Goal: Find specific page/section

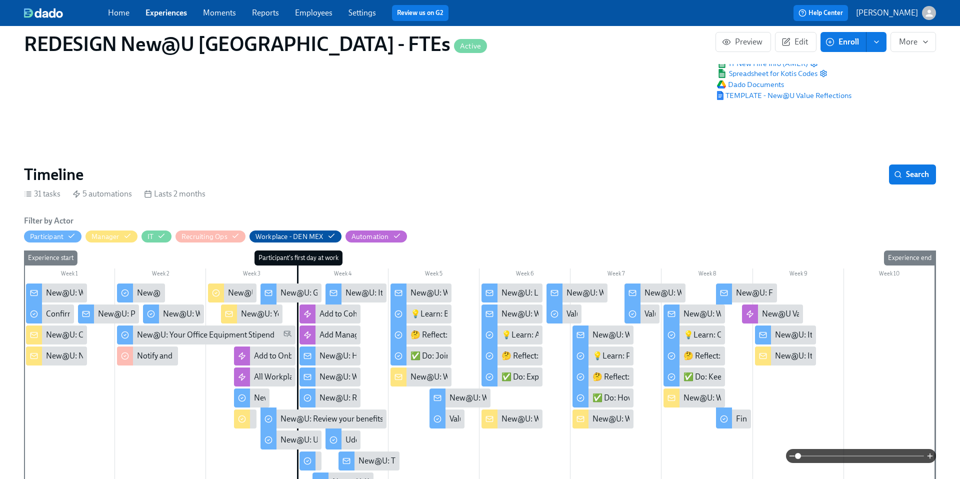
scroll to position [0, 12669]
click at [172, 14] on link "Experiences" at bounding box center [167, 13] width 42 height 10
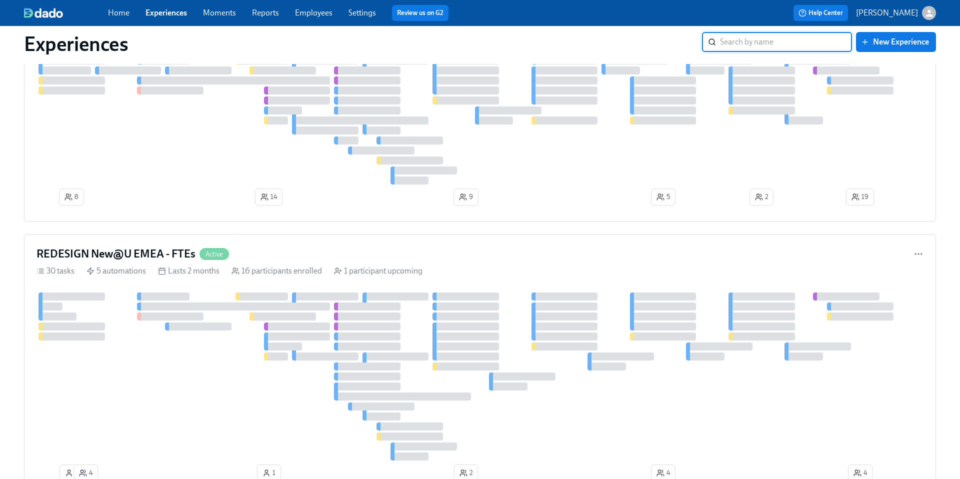
scroll to position [953, 0]
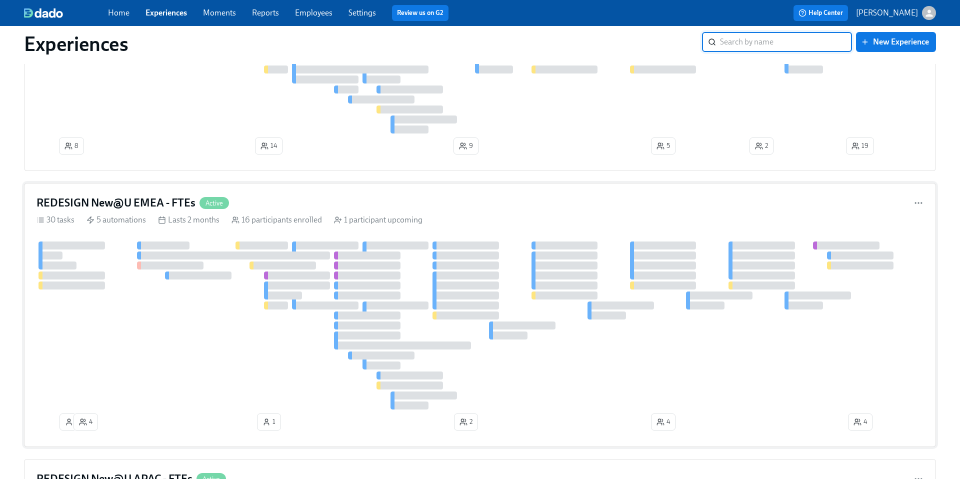
click at [133, 200] on h4 "REDESIGN New@U EMEA - FTEs" at bounding box center [116, 203] width 159 height 15
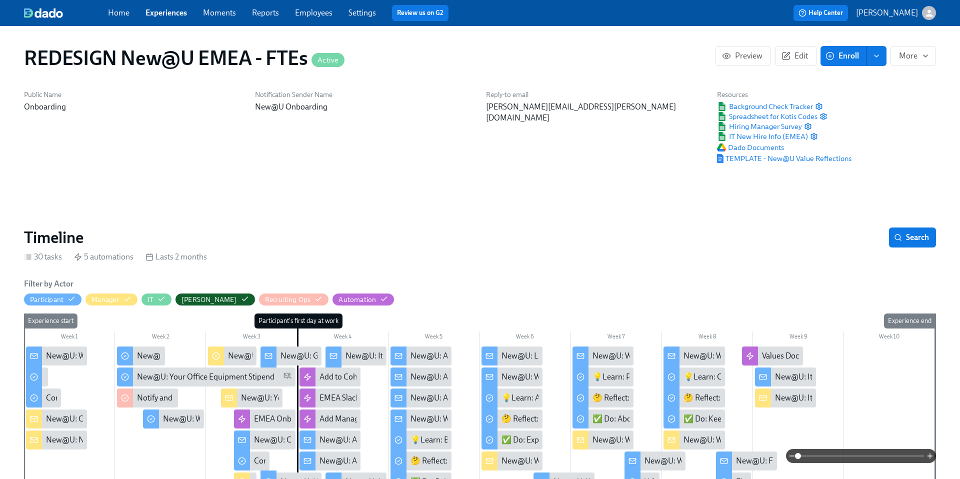
scroll to position [0, 5211]
click at [164, 12] on link "Experiences" at bounding box center [167, 13] width 42 height 10
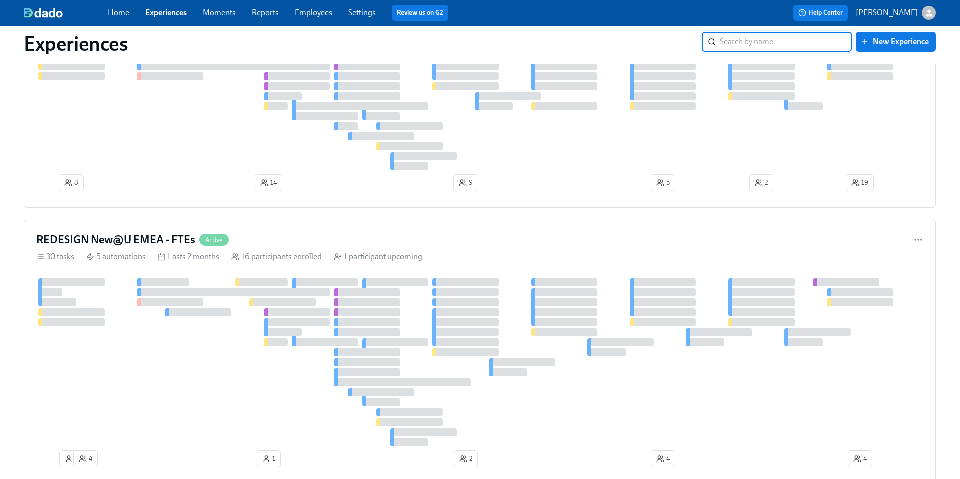
scroll to position [1017, 0]
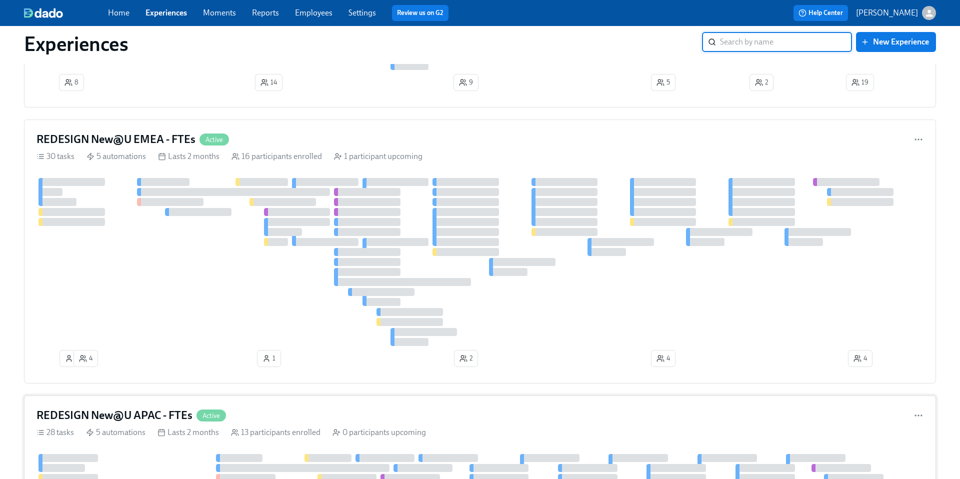
click at [119, 420] on h4 "REDESIGN New@U APAC - FTEs" at bounding box center [115, 415] width 156 height 15
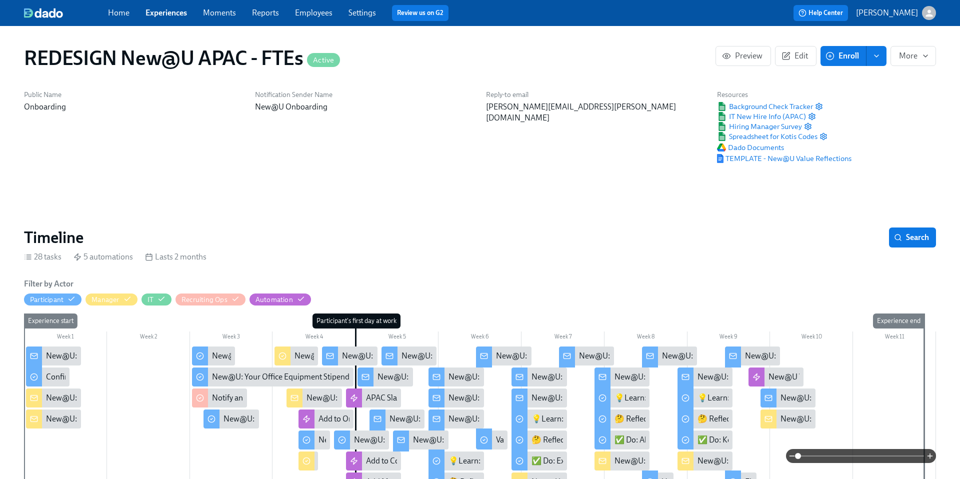
scroll to position [0, 6001]
click at [163, 15] on link "Experiences" at bounding box center [167, 13] width 42 height 10
